Goal: Communication & Community: Answer question/provide support

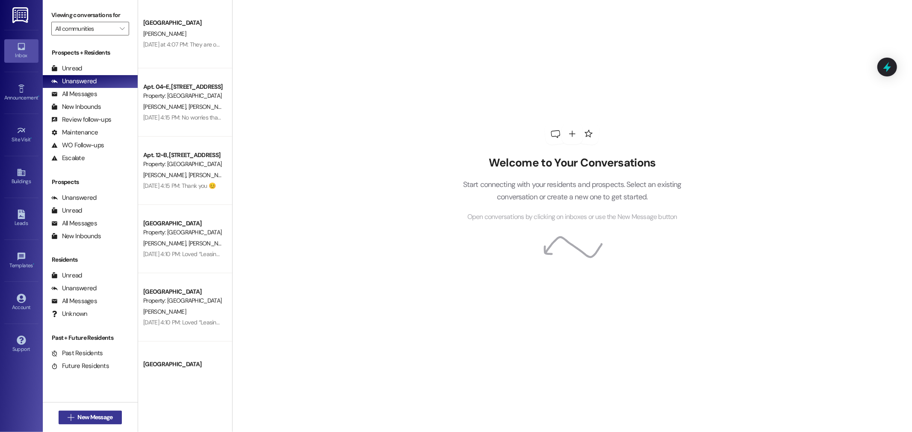
click at [86, 418] on span "New Message" at bounding box center [94, 417] width 35 height 9
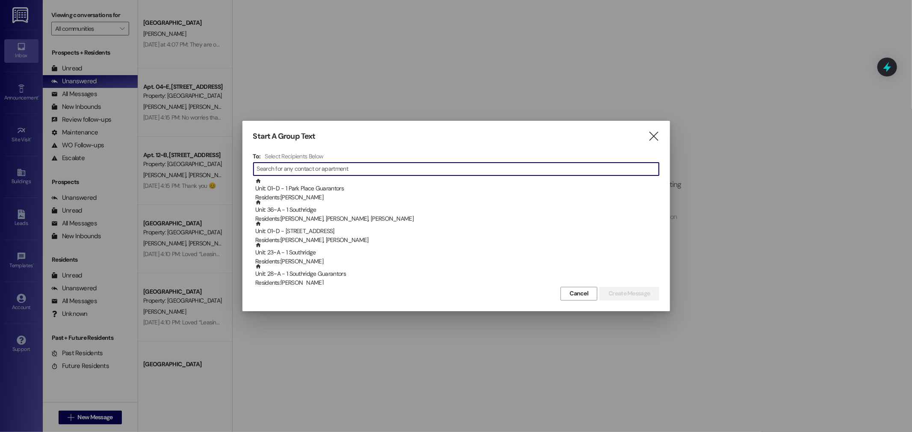
click at [291, 166] on input at bounding box center [458, 169] width 402 height 12
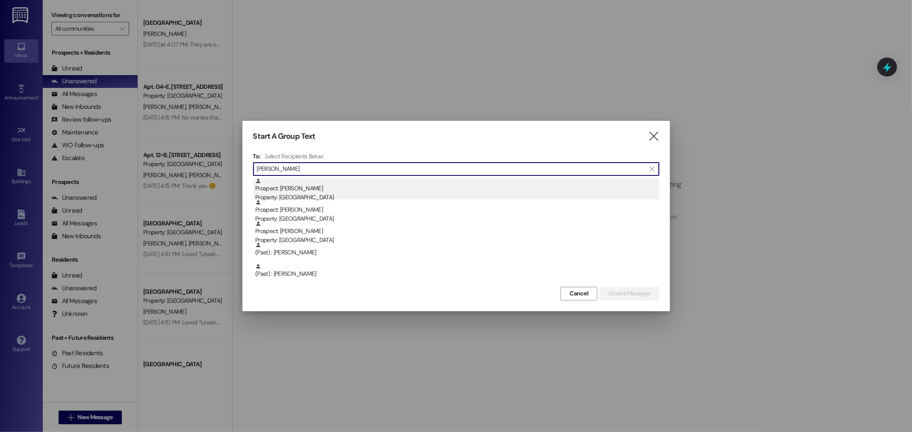
type input "[PERSON_NAME]"
click at [300, 186] on div "Prospect: [PERSON_NAME] Property: [GEOGRAPHIC_DATA]" at bounding box center [457, 190] width 404 height 24
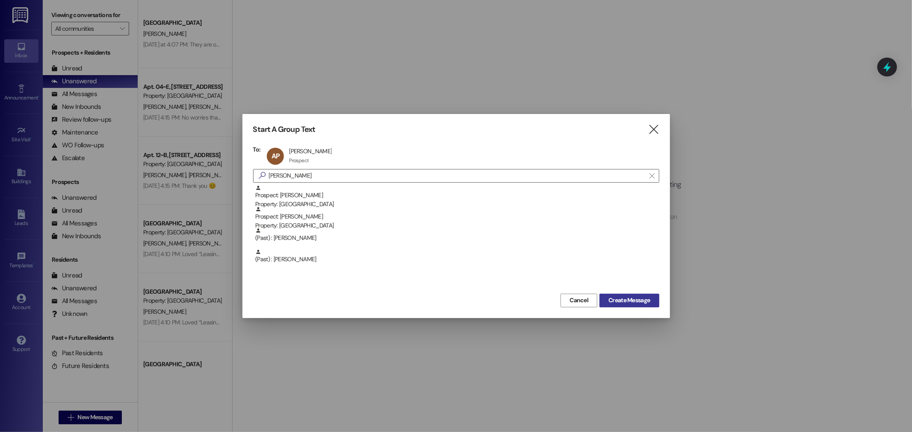
click at [638, 303] on span "Create Message" at bounding box center [628, 300] width 41 height 9
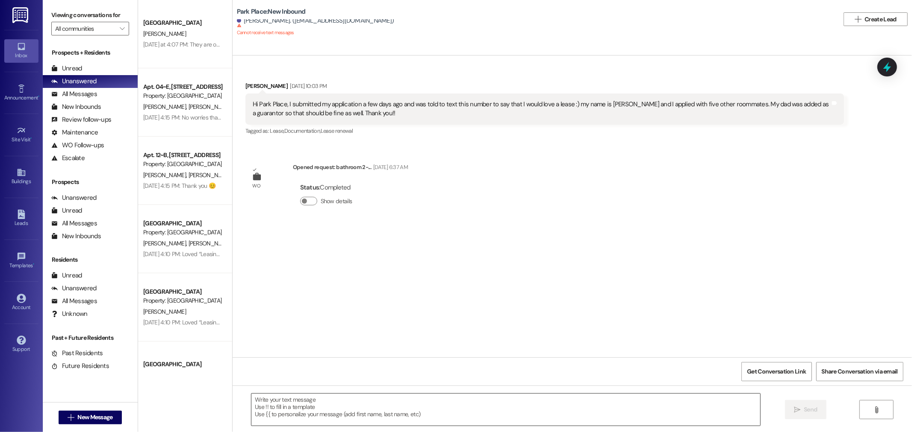
click at [283, 408] on textarea at bounding box center [505, 410] width 509 height 32
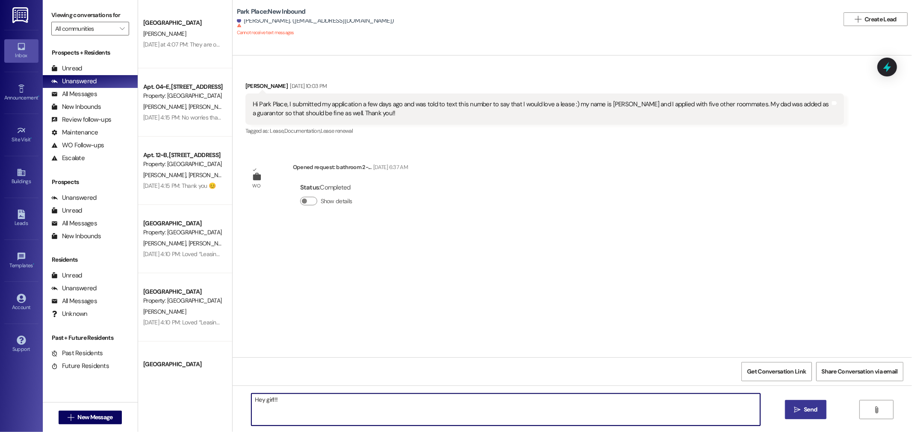
type textarea "Hey girl!!!"
click at [809, 412] on span "Send" at bounding box center [809, 410] width 13 height 9
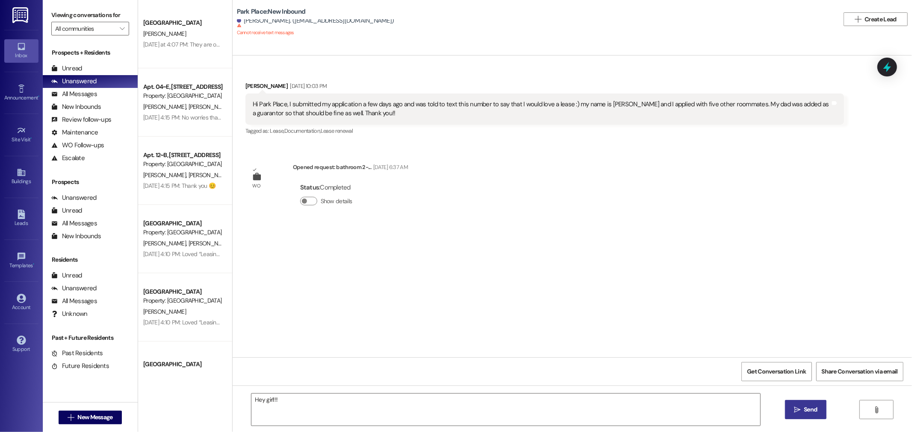
click at [808, 409] on span "Send" at bounding box center [809, 410] width 13 height 9
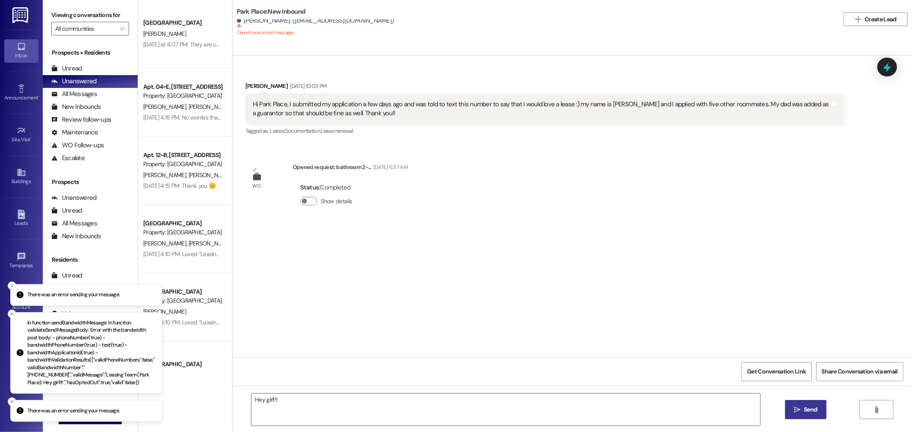
click at [414, 216] on div "WO Opened request: bathroom 2-... [DATE] 6:37 AM Status : Completed Show details" at bounding box center [326, 190] width 175 height 68
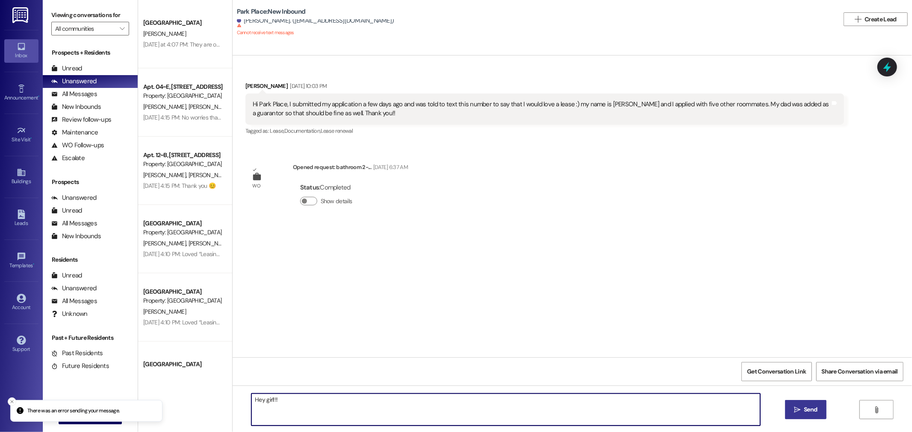
drag, startPoint x: 286, startPoint y: 401, endPoint x: 99, endPoint y: 379, distance: 188.8
click at [97, 388] on div "Viewing conversations for All communities  Prospects + Residents Unread (0) Un…" at bounding box center [477, 216] width 869 height 432
click at [295, 403] on textarea "Hey girl!!!" at bounding box center [505, 410] width 509 height 32
click at [805, 407] on span "Send" at bounding box center [809, 410] width 13 height 9
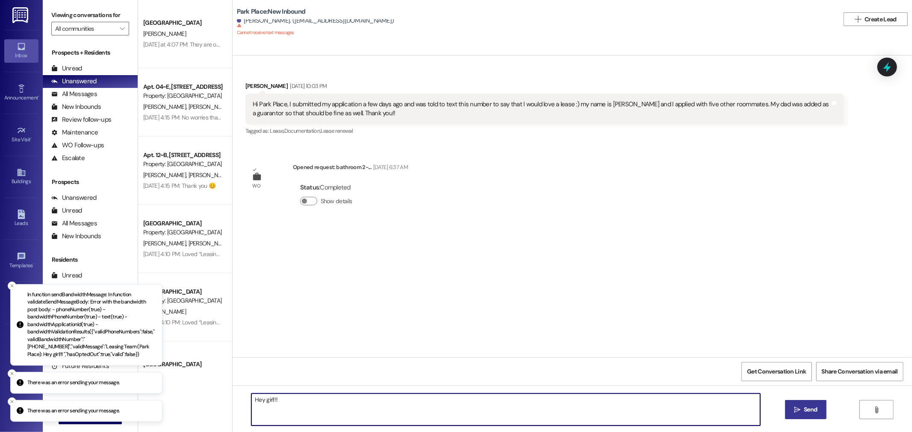
drag, startPoint x: 283, startPoint y: 402, endPoint x: 157, endPoint y: 395, distance: 126.3
click at [159, 395] on div "There was an error sending your message. There was an error sending your messag…" at bounding box center [456, 216] width 912 height 432
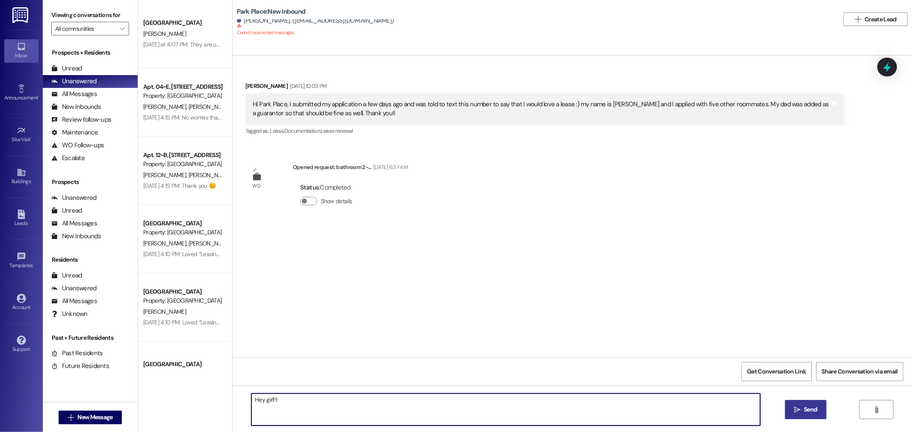
click at [326, 408] on textarea "Hey girl!!!" at bounding box center [505, 410] width 509 height 32
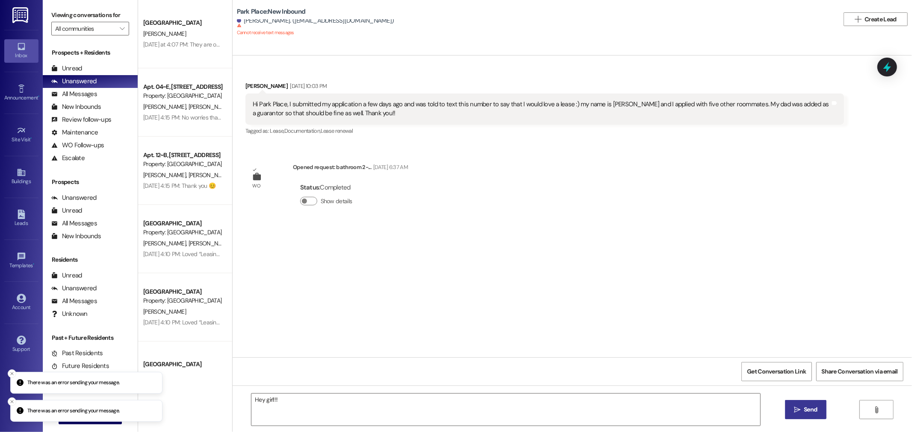
click at [808, 407] on span "Send" at bounding box center [809, 410] width 13 height 9
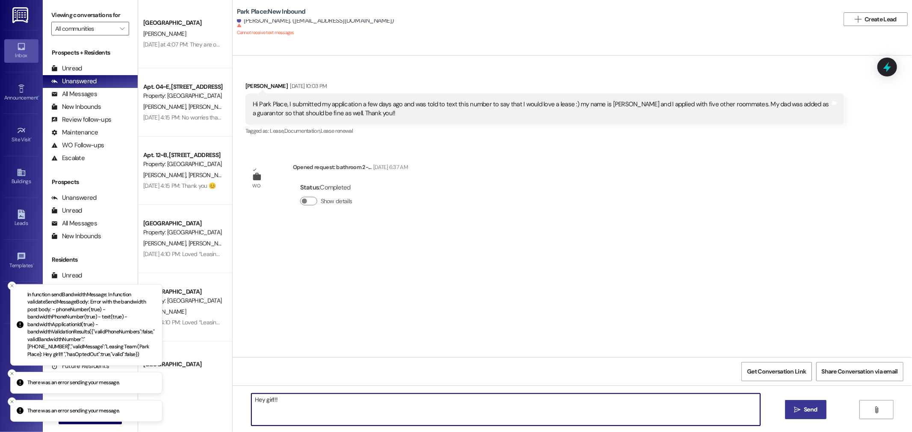
drag, startPoint x: 236, startPoint y: 401, endPoint x: 184, endPoint y: 400, distance: 52.6
click at [185, 400] on div "Park Place Prospect [PERSON_NAME] [DATE] at 4:07 PM: They are on our coffee tab…" at bounding box center [524, 216] width 773 height 432
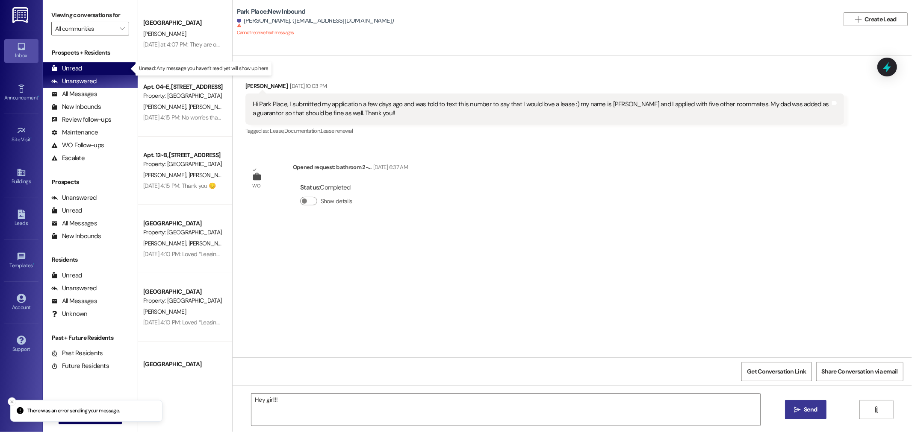
click at [76, 69] on div "Unread" at bounding box center [66, 68] width 31 height 9
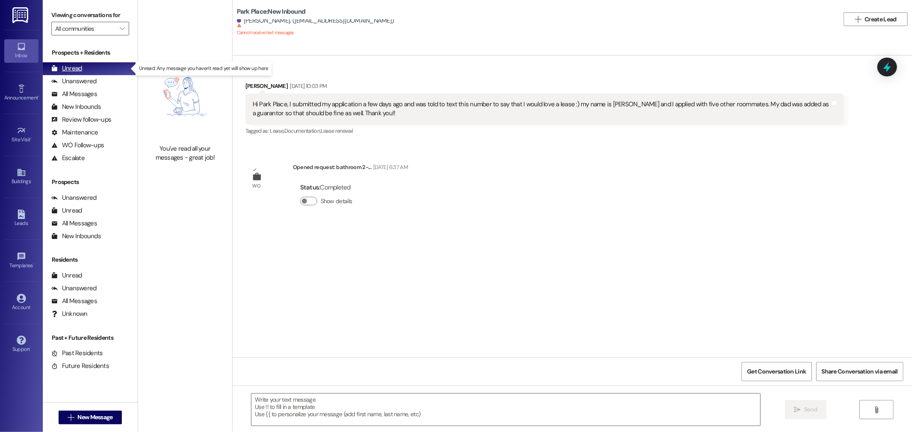
click at [69, 67] on div "Unread" at bounding box center [66, 68] width 31 height 9
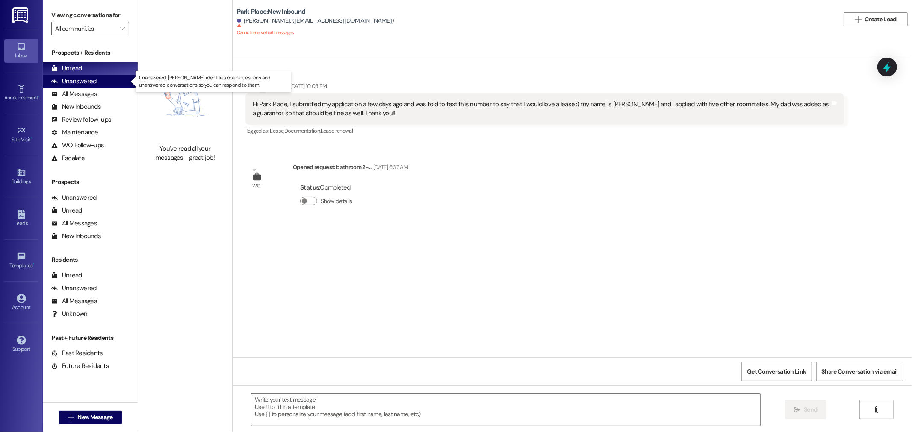
click at [70, 77] on div "Unanswered" at bounding box center [73, 81] width 45 height 9
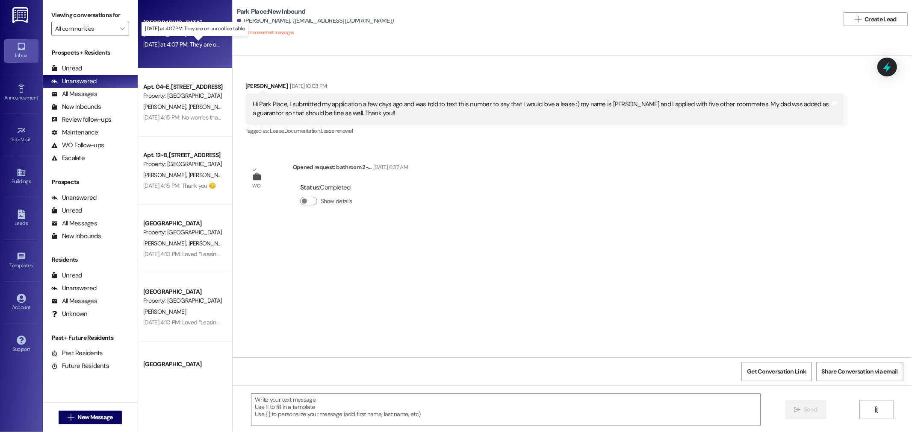
click at [173, 43] on div "[DATE] at 4:07 PM: They are on our coffee table [DATE] at 4:07 PM: They are on …" at bounding box center [201, 45] width 117 height 8
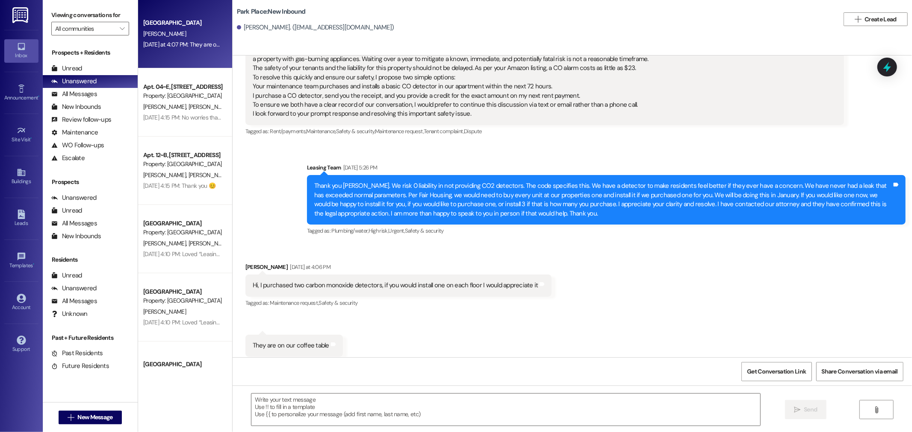
scroll to position [2215, 0]
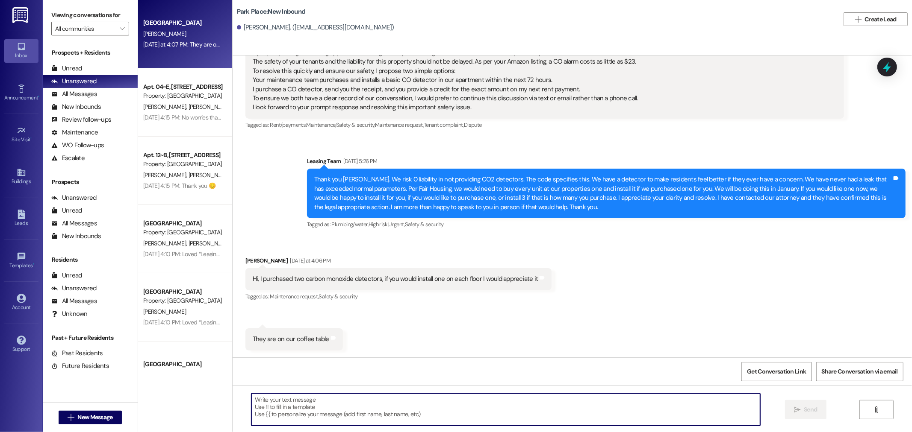
click at [276, 395] on textarea at bounding box center [505, 410] width 509 height 32
type textarea "You bet❤️"
click at [806, 409] on span "Send" at bounding box center [809, 410] width 13 height 9
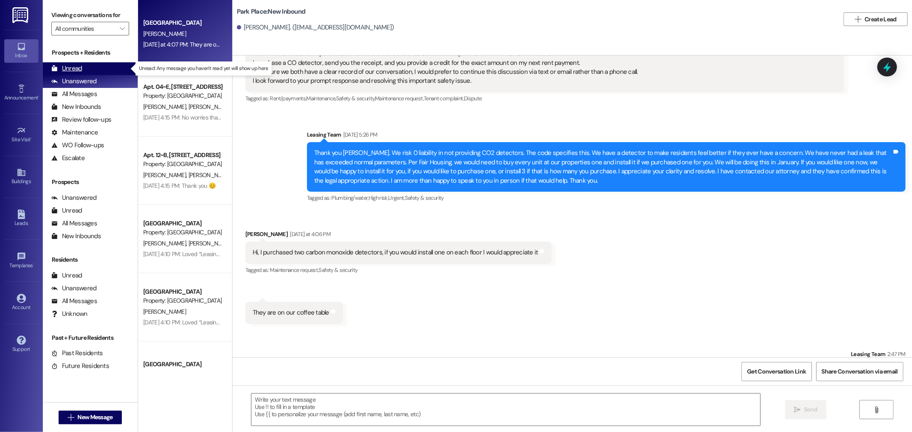
click at [62, 69] on div "Unread" at bounding box center [66, 68] width 31 height 9
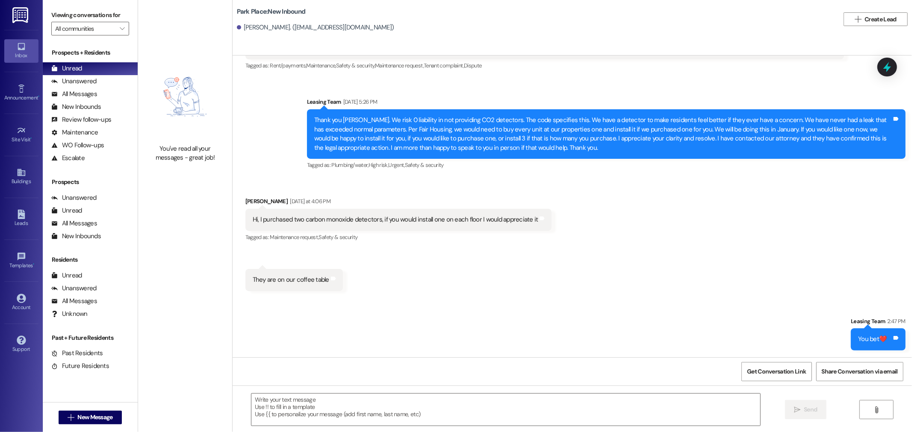
scroll to position [2275, 0]
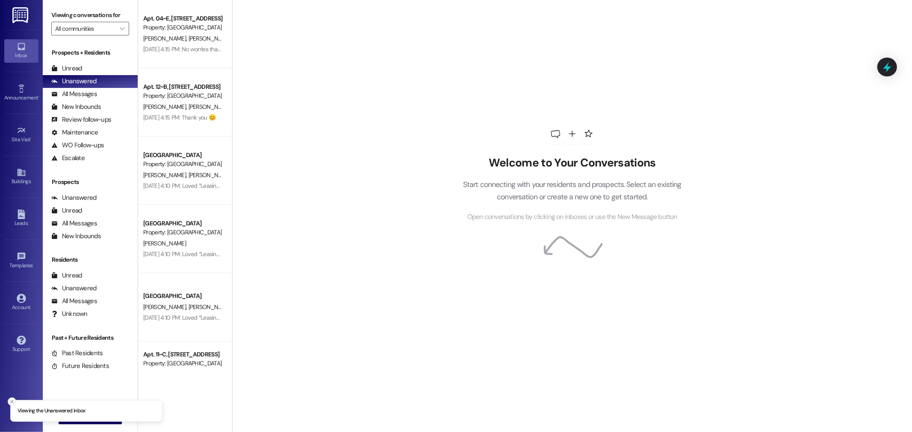
click at [12, 400] on icon "Close toast" at bounding box center [11, 402] width 5 height 5
click at [69, 415] on icon "" at bounding box center [71, 418] width 6 height 7
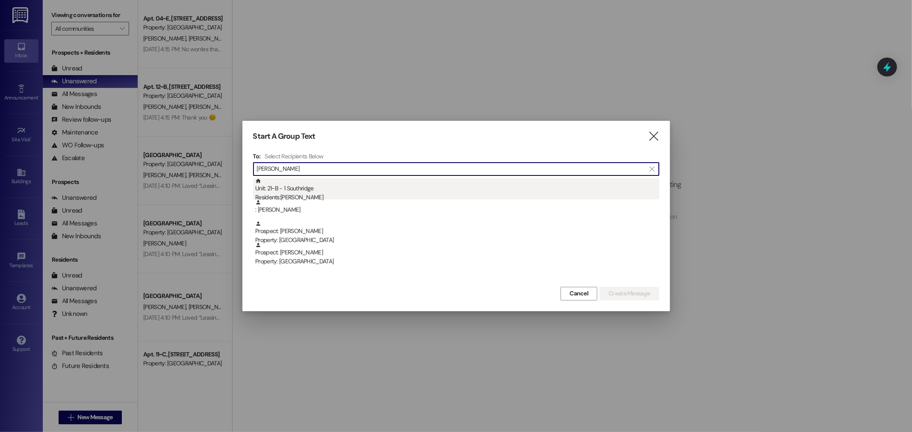
type input "elizabeth lowe"
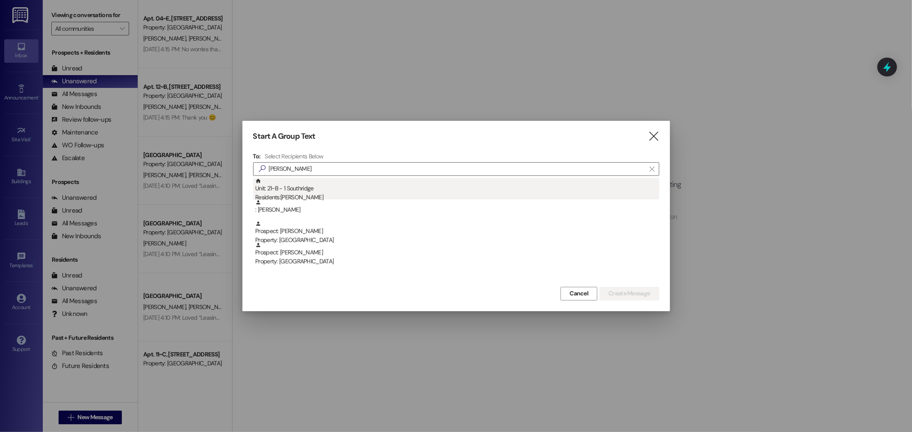
click at [295, 197] on div "Residents: Elizabeth Lowe" at bounding box center [457, 197] width 404 height 9
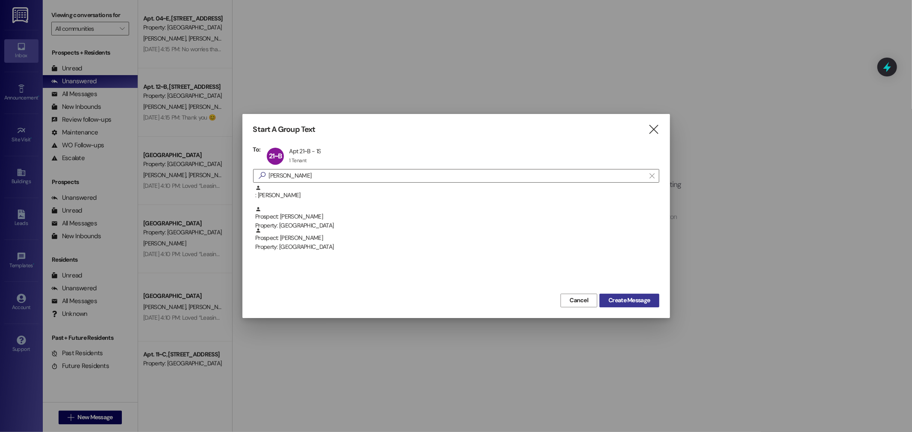
click at [643, 302] on span "Create Message" at bounding box center [628, 300] width 41 height 9
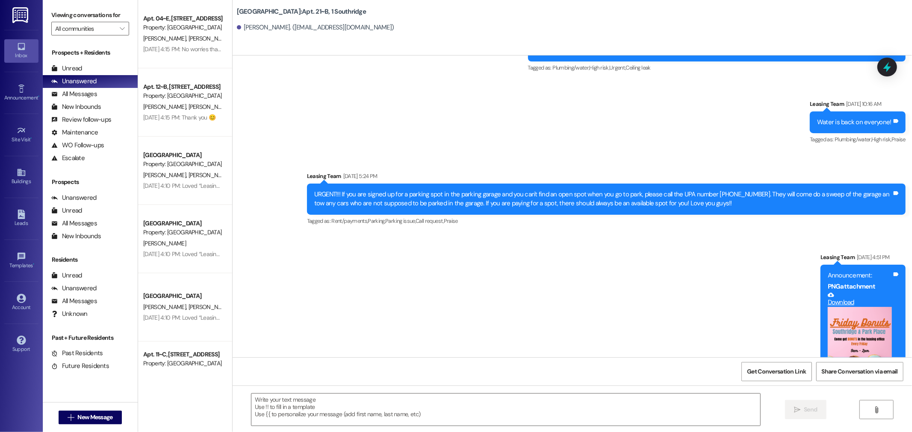
scroll to position [8860, 0]
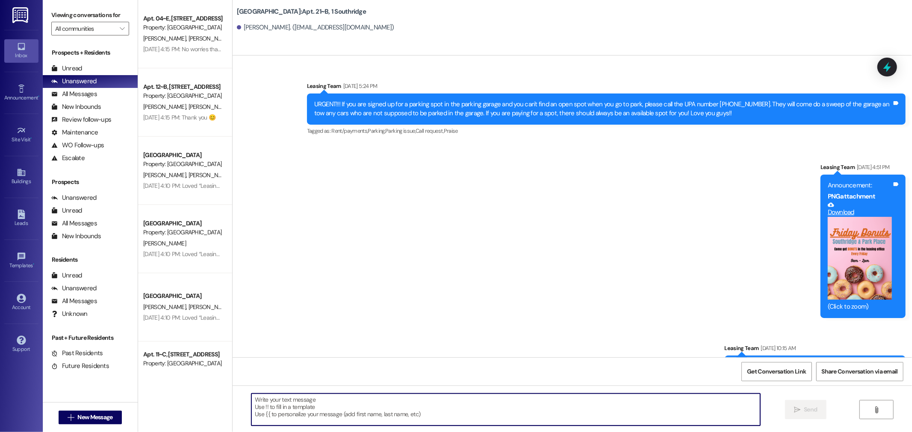
click at [352, 416] on textarea at bounding box center [505, 410] width 509 height 32
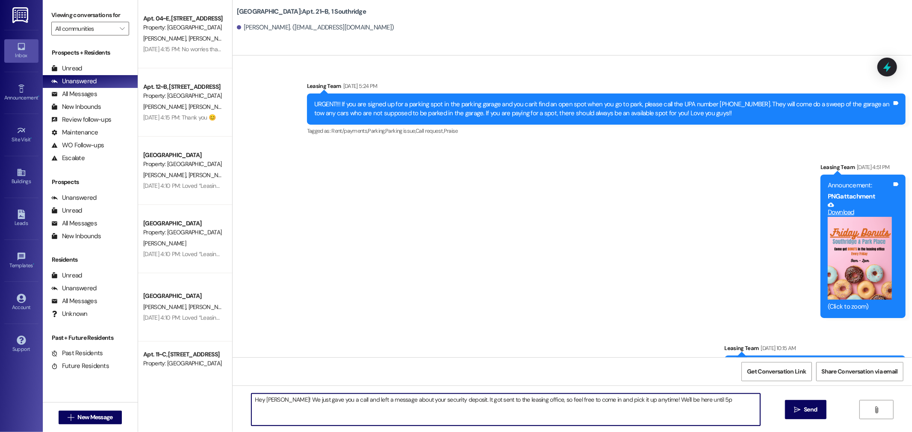
type textarea "Hey Elizabeth! We just gave you a call and left a message about your security d…"
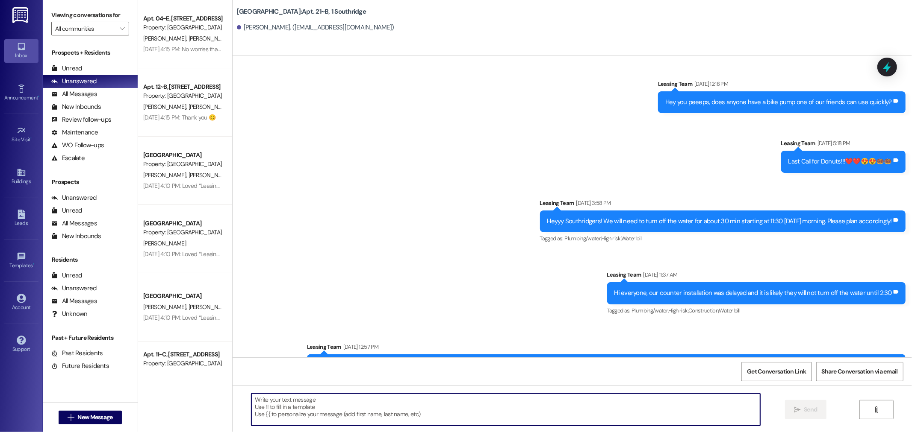
scroll to position [8920, 0]
